Goal: Task Accomplishment & Management: Manage account settings

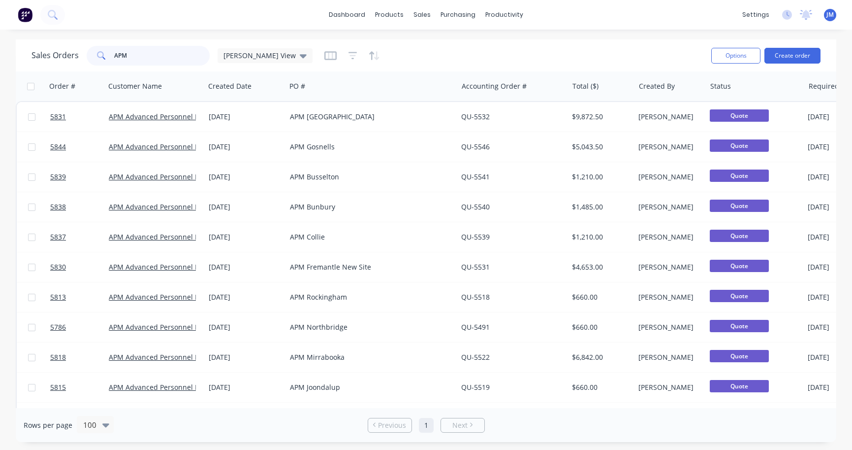
click at [162, 61] on input "APM" at bounding box center [162, 56] width 96 height 20
type input "Racing"
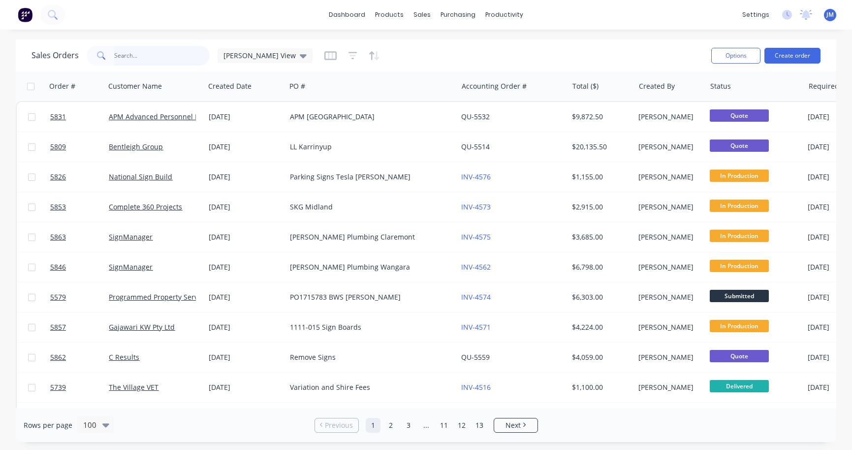
click at [130, 55] on input "text" at bounding box center [162, 56] width 96 height 20
type input "racing"
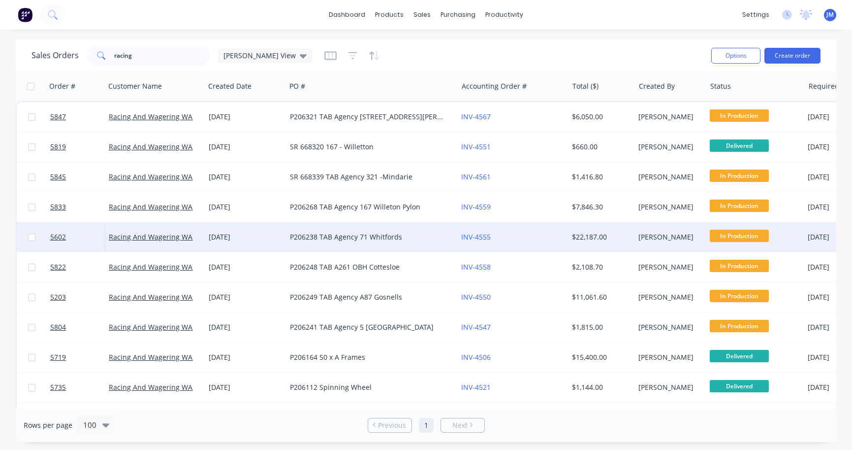
click at [293, 245] on div "P206238 TAB Agency 71 Whitfords" at bounding box center [371, 237] width 171 height 30
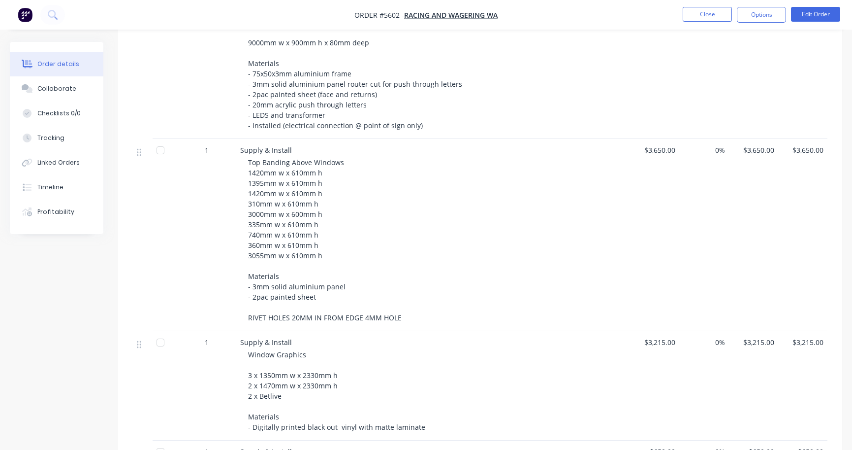
scroll to position [401, 0]
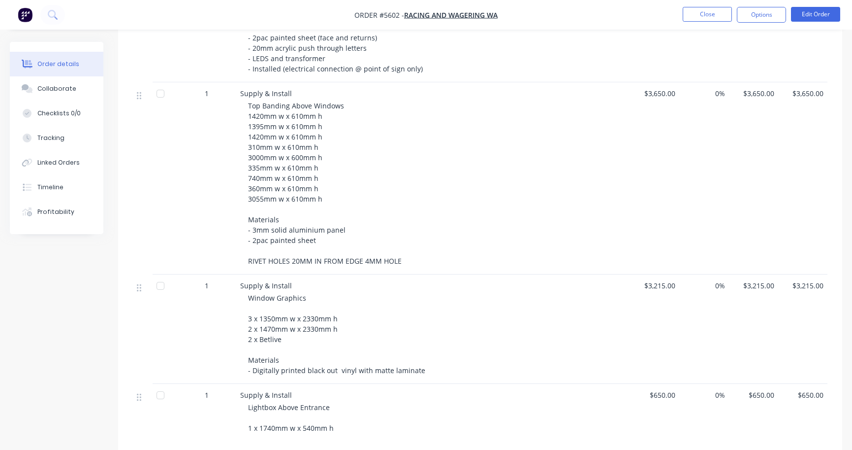
click at [397, 171] on div "Top Banding Above Windows 1420mm w x 610mm h 1395mm w x 610mm h 1420mm w x 610m…" at bounding box center [437, 182] width 378 height 165
click at [829, 12] on button "Edit Order" at bounding box center [815, 14] width 49 height 15
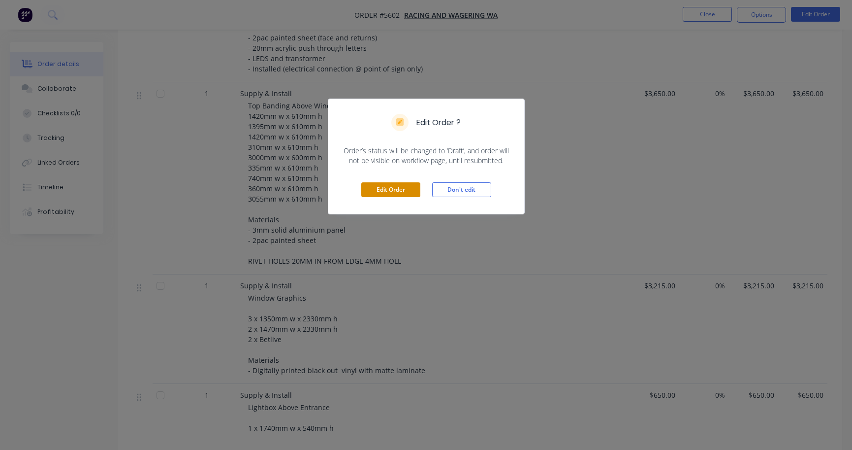
click at [397, 193] on button "Edit Order" at bounding box center [390, 189] width 59 height 15
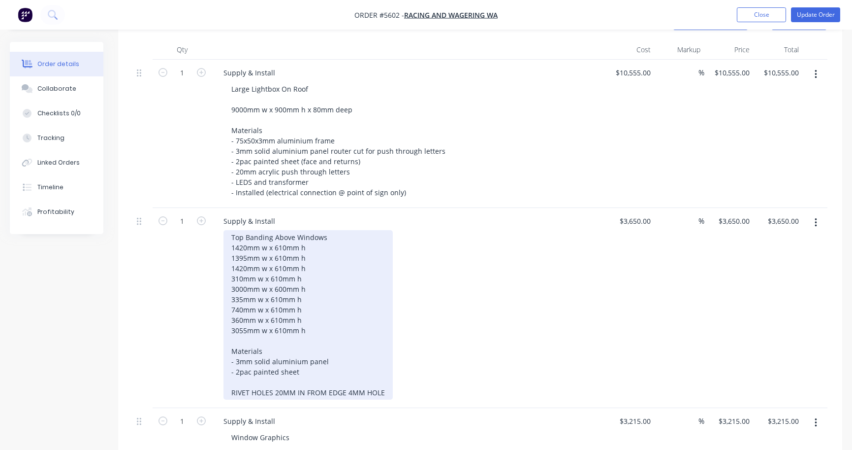
scroll to position [314, 0]
click at [316, 286] on div "Top Banding Above Windows 1420mm w x 610mm h 1395mm w x 610mm h 1420mm w x 610m…" at bounding box center [308, 313] width 169 height 169
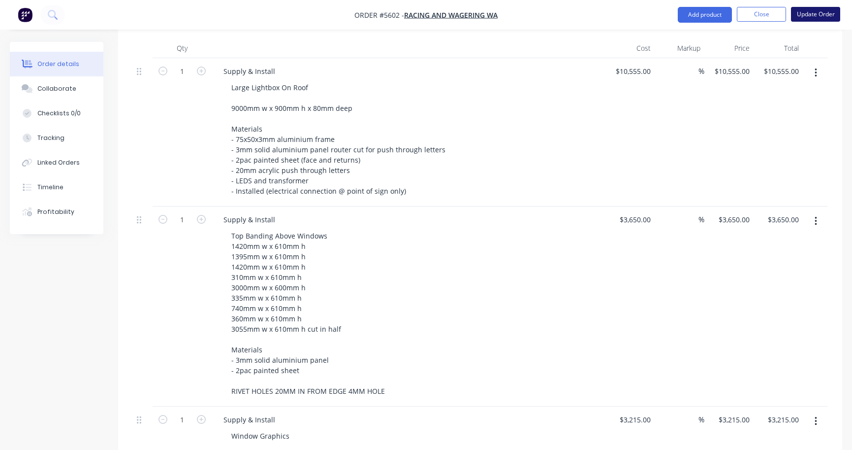
click at [802, 19] on button "Update Order" at bounding box center [815, 14] width 49 height 15
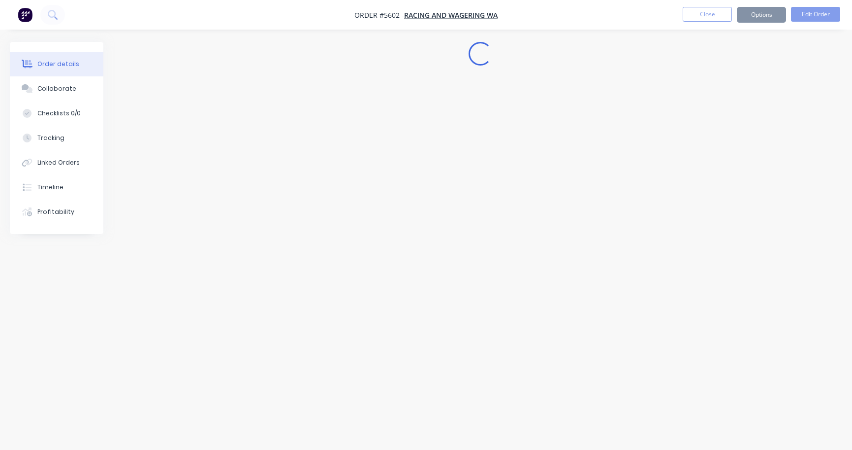
scroll to position [0, 0]
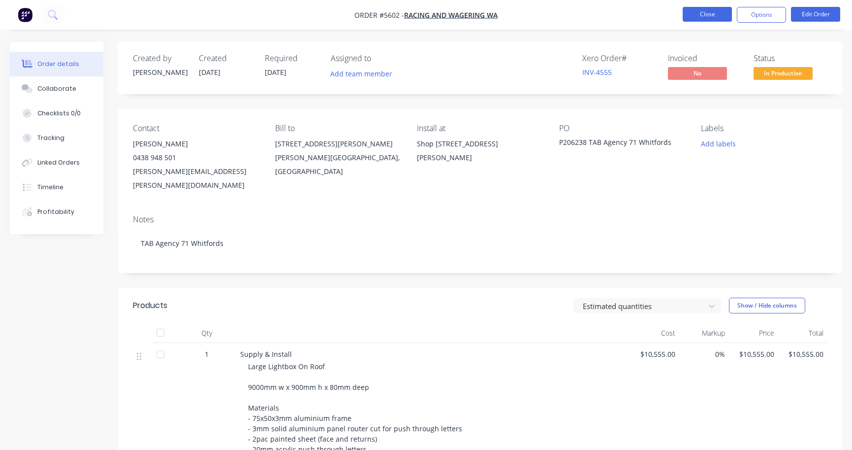
click at [702, 15] on button "Close" at bounding box center [707, 14] width 49 height 15
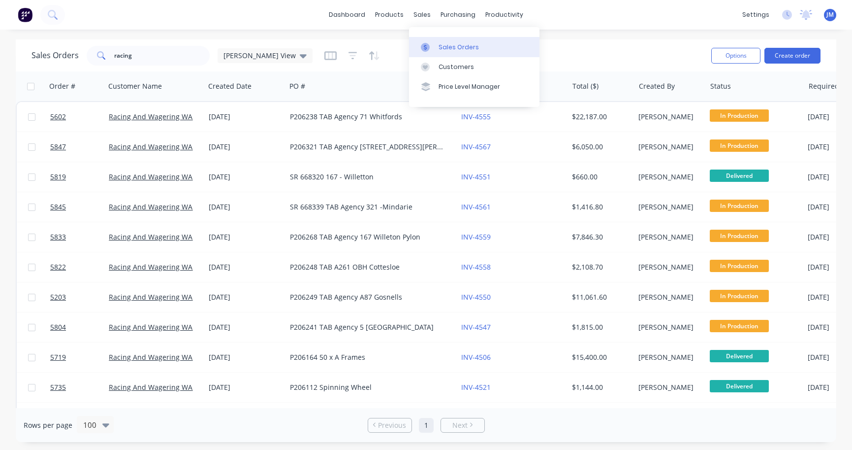
click at [442, 46] on div "Sales Orders" at bounding box center [459, 47] width 40 height 9
click at [151, 66] on div "Sales Orders racing [PERSON_NAME] View" at bounding box center [368, 55] width 672 height 24
click at [152, 55] on input "racing" at bounding box center [162, 56] width 96 height 20
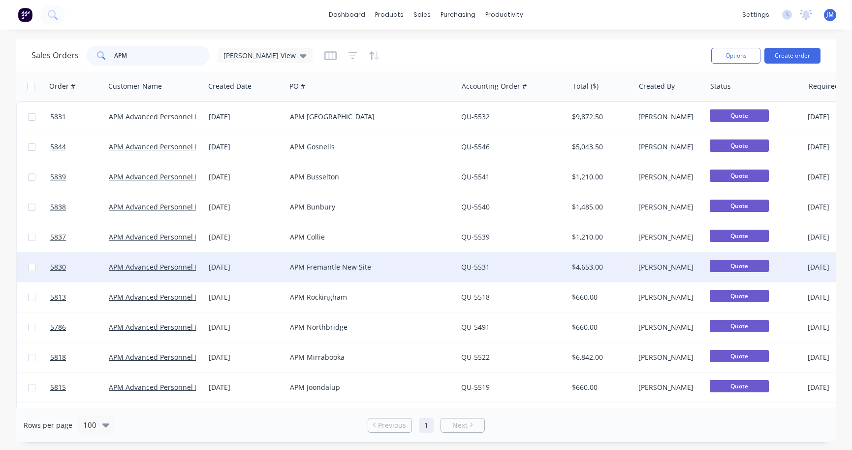
type input "APM"
click at [333, 268] on div "APM Fremantle New Site" at bounding box center [368, 267] width 156 height 10
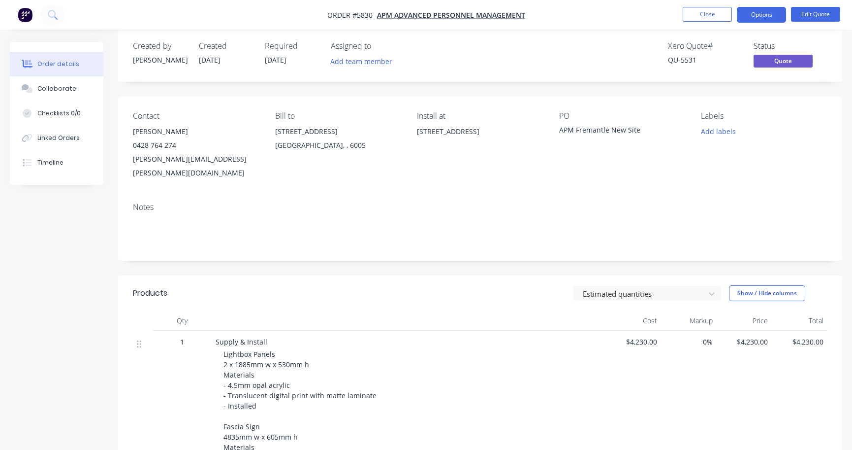
scroll to position [20, 0]
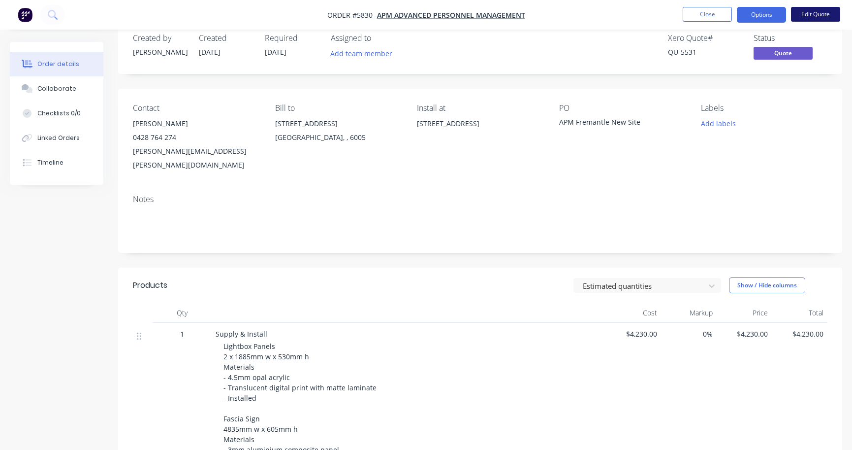
click at [810, 12] on button "Edit Quote" at bounding box center [815, 14] width 49 height 15
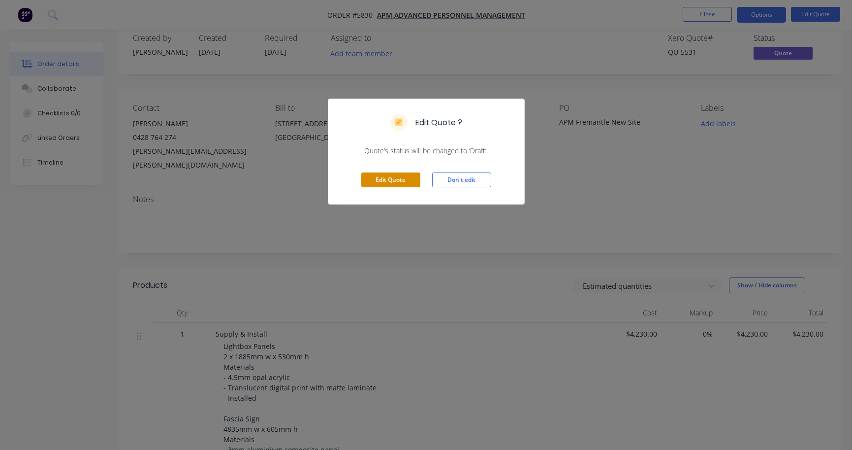
click at [385, 182] on button "Edit Quote" at bounding box center [390, 179] width 59 height 15
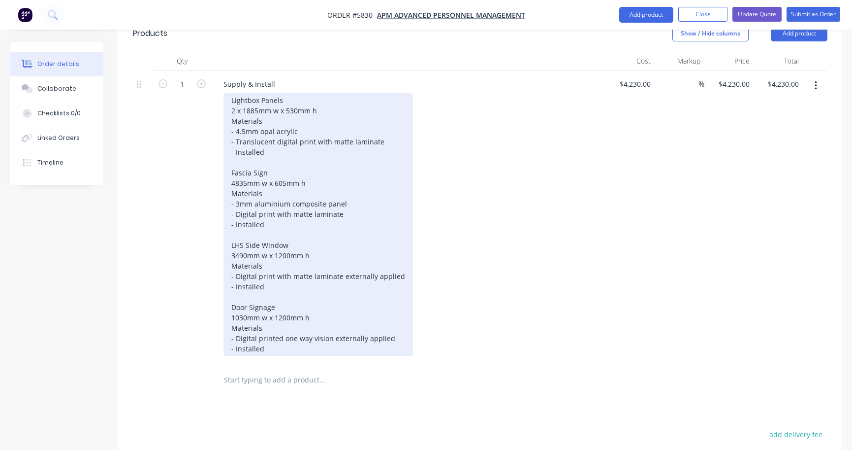
scroll to position [302, 0]
drag, startPoint x: 236, startPoint y: 231, endPoint x: 433, endPoint y: 238, distance: 197.1
click at [433, 238] on div "Lightbox Panels 2 x 1885mm w x 530mm h Materials - 4.5mm opal acrylic - Translu…" at bounding box center [413, 223] width 378 height 262
paste div
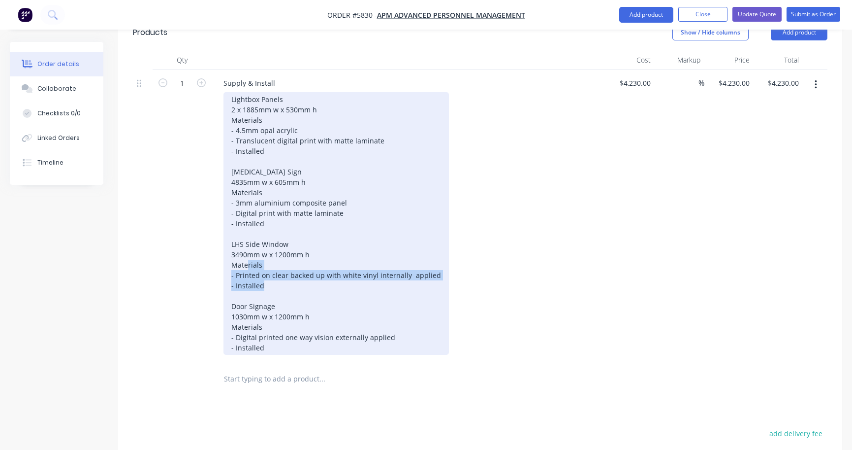
drag, startPoint x: 235, startPoint y: 233, endPoint x: 429, endPoint y: 243, distance: 194.3
click at [429, 243] on div "Lightbox Panels 2 x 1885mm w x 530mm h Materials - 4.5mm opal acrylic - Translu…" at bounding box center [337, 223] width 226 height 262
copy div "Printed on clear backed up with white vinyl internally applied - Installed"
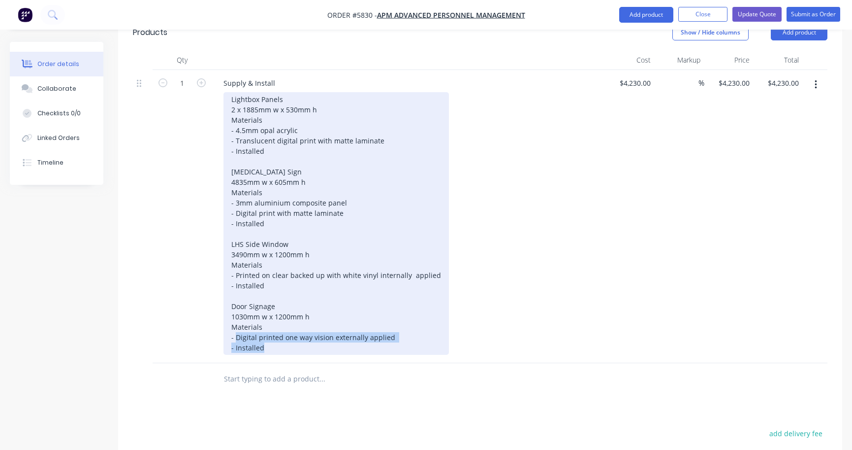
drag, startPoint x: 235, startPoint y: 296, endPoint x: 406, endPoint y: 330, distance: 173.7
click at [406, 330] on div "Qty Cost Markup Price Total 1 Supply & Install Lightbox Panels 2 x 1885mm w x 5…" at bounding box center [480, 222] width 724 height 345
click at [374, 296] on div "Lightbox Panels 2 x 1885mm w x 530mm h Materials - 4.5mm opal acrylic - Translu…" at bounding box center [337, 223] width 226 height 262
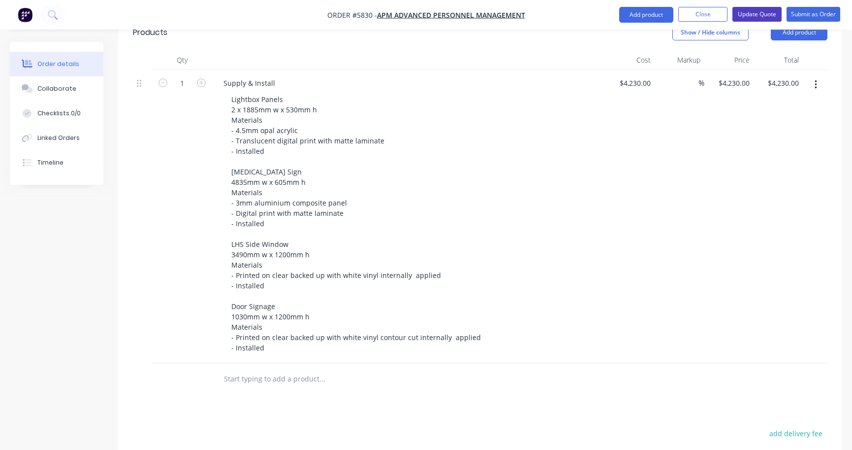
click at [760, 14] on button "Update Quote" at bounding box center [757, 14] width 49 height 15
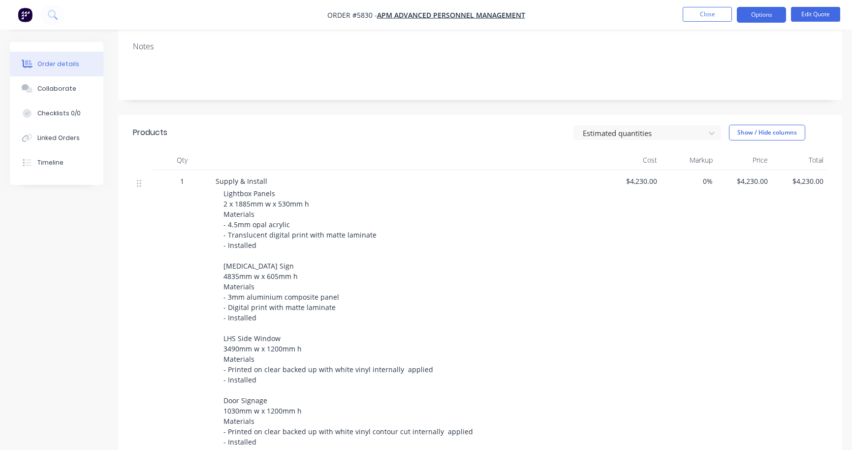
scroll to position [171, 0]
click at [768, 19] on button "Options" at bounding box center [761, 15] width 49 height 16
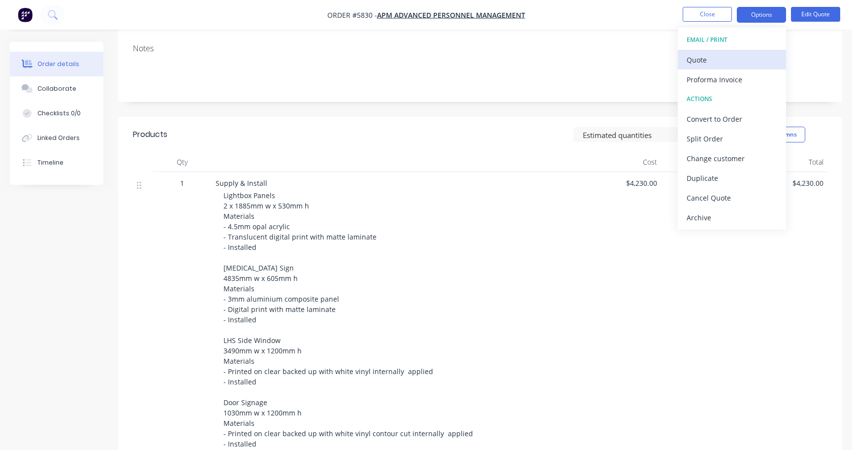
click at [752, 64] on div "Quote" at bounding box center [732, 60] width 91 height 14
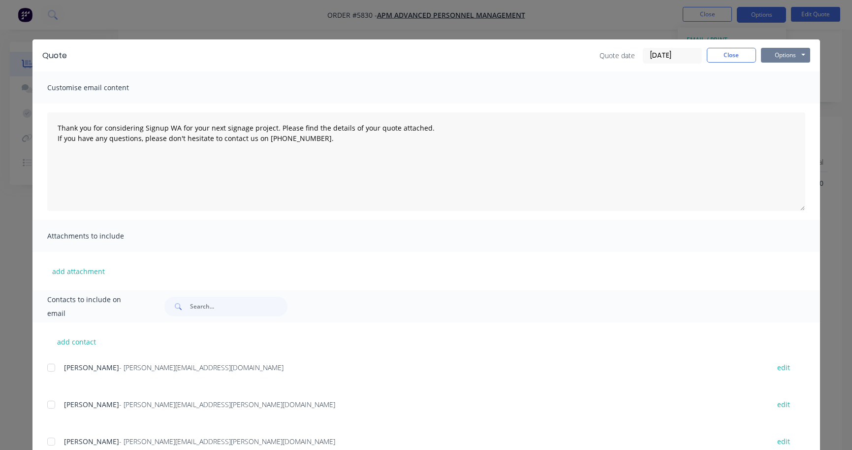
click at [788, 57] on button "Options" at bounding box center [785, 55] width 49 height 15
click at [787, 91] on button "Print" at bounding box center [792, 89] width 63 height 16
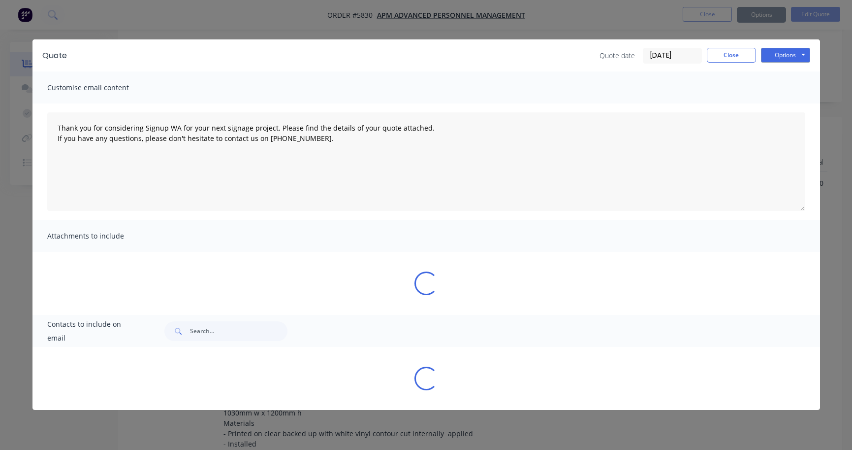
type textarea "Thank you for considering Signup WA for your next signage project. Please find …"
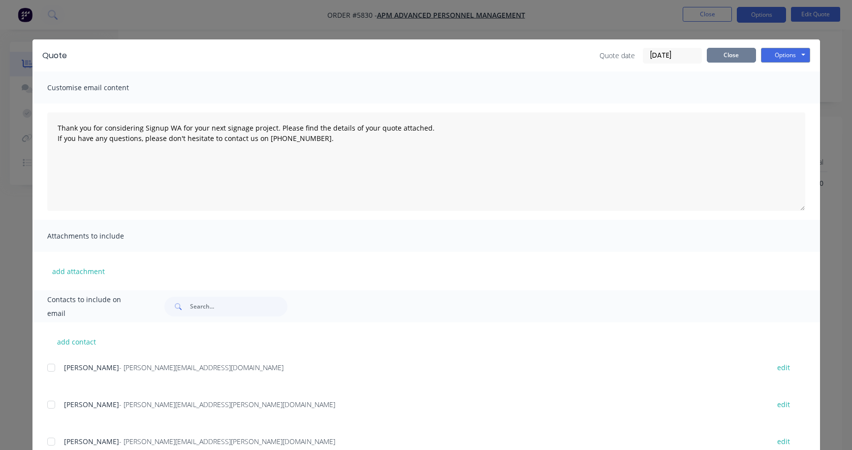
click at [742, 57] on button "Close" at bounding box center [731, 55] width 49 height 15
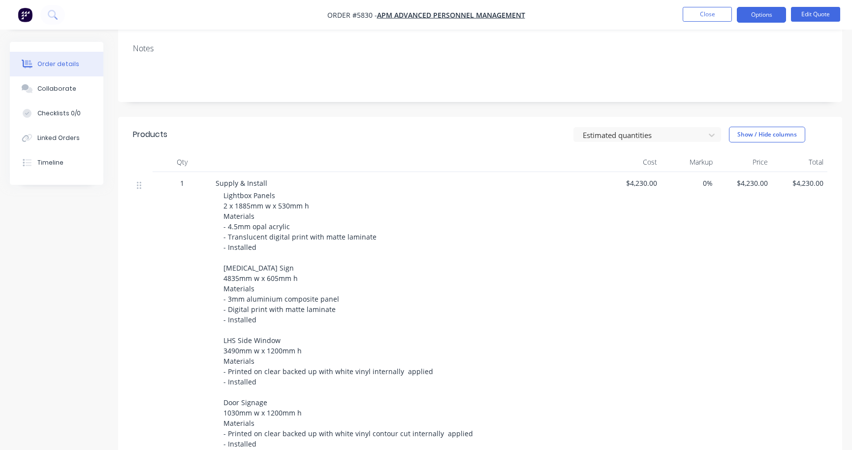
click at [734, 44] on div "Notes" at bounding box center [480, 48] width 695 height 9
click at [731, 20] on button "Close" at bounding box center [707, 14] width 49 height 15
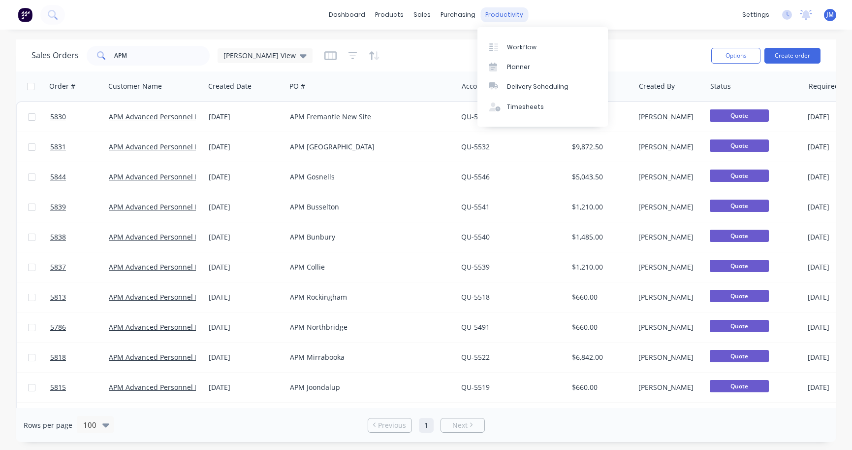
click at [498, 13] on div "productivity" at bounding box center [505, 14] width 48 height 15
click at [515, 46] on div "Workflow" at bounding box center [522, 47] width 30 height 9
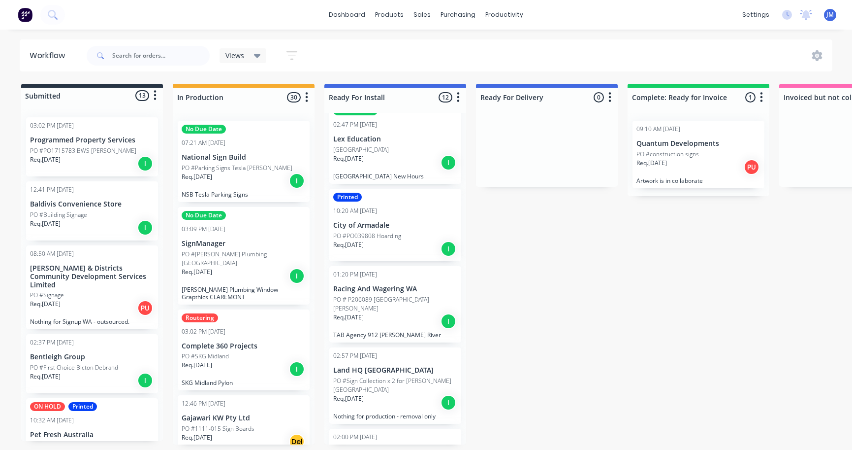
scroll to position [164, 0]
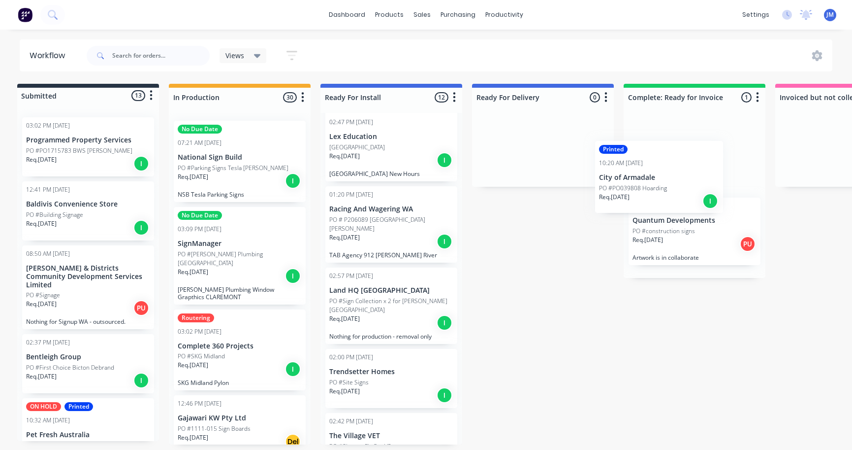
drag, startPoint x: 376, startPoint y: 236, endPoint x: 650, endPoint y: 191, distance: 277.9
click at [649, 191] on div "Submitted 13 Status colour #273444 hex #273444 Save Cancel Summaries Total orde…" at bounding box center [596, 264] width 1214 height 360
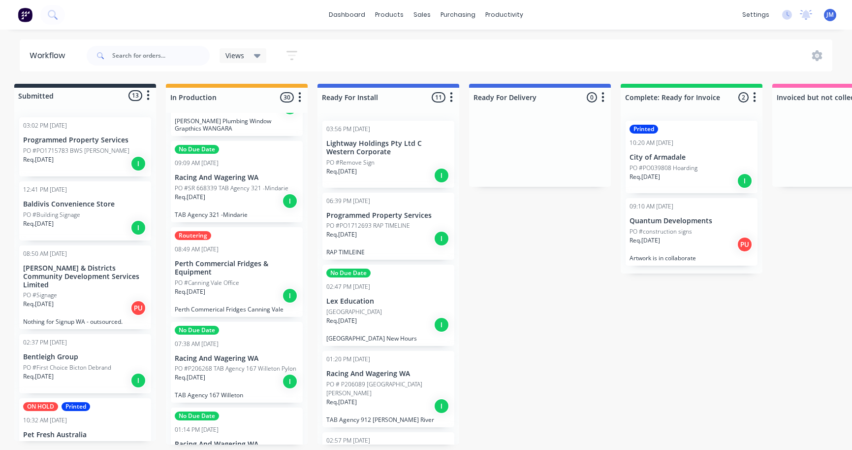
scroll to position [0, 7]
